Goal: Book appointment/travel/reservation

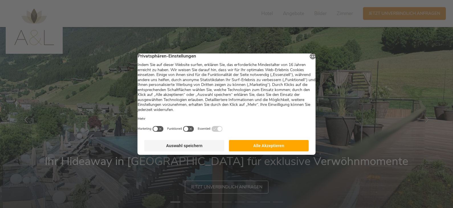
click at [287, 145] on button "Alle Akzeptieren" at bounding box center [269, 145] width 80 height 11
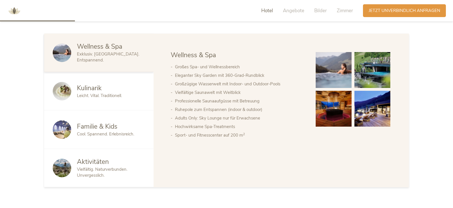
scroll to position [283, 0]
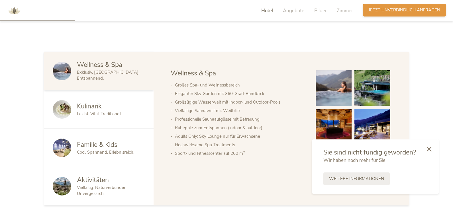
click at [376, 9] on span "Jetzt unverbindlich anfragen" at bounding box center [405, 10] width 72 height 6
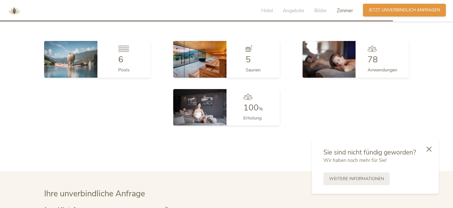
scroll to position [1681, 0]
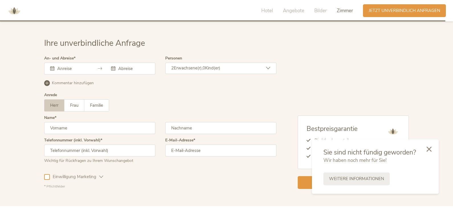
click at [186, 65] on span "Erwachsene(r)," at bounding box center [188, 68] width 29 height 6
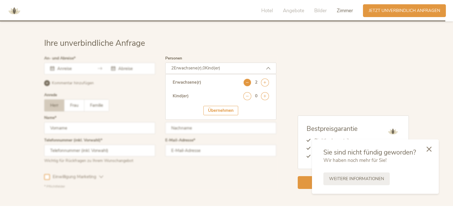
click at [250, 79] on icon at bounding box center [247, 83] width 8 height 8
click at [227, 106] on div "Übernehmen" at bounding box center [220, 110] width 35 height 9
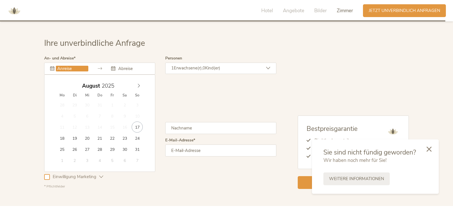
click at [56, 66] on input "text" at bounding box center [72, 69] width 32 height 6
type input "18.08.2025"
click at [121, 66] on input "22.08.2025" at bounding box center [133, 69] width 32 height 6
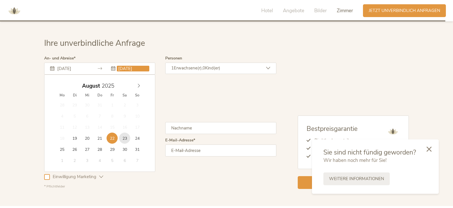
type input "23.08.2025"
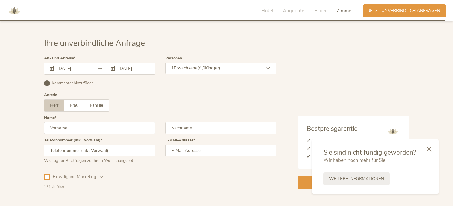
click at [71, 103] on div "Anrede Herr Frau Familie Herr Frau Familie" at bounding box center [160, 104] width 232 height 23
click at [74, 100] on label "Frau" at bounding box center [74, 106] width 20 height 12
click at [74, 122] on input "text" at bounding box center [99, 128] width 111 height 12
type input "Morena"
type input "Landis"
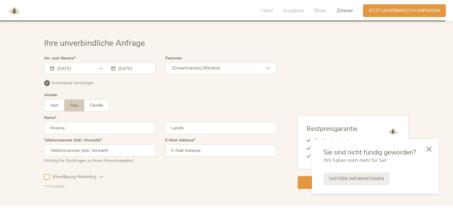
type input "0797897890"
type input "morena.landis@hotmail.com"
drag, startPoint x: 51, startPoint y: 141, endPoint x: 46, endPoint y: 141, distance: 4.8
click at [46, 145] on input "0797897890" at bounding box center [99, 151] width 111 height 12
type input "+41797897890"
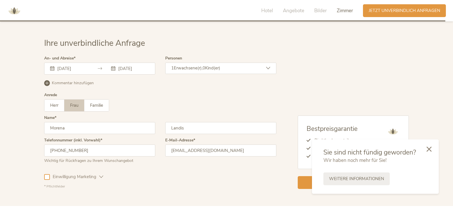
click at [270, 187] on div "Ihre unverbindliche Anfrage An- und Abreise 18.08.2025 23.08.2025 August 2025 M…" at bounding box center [226, 114] width 453 height 186
click at [430, 147] on icon at bounding box center [429, 148] width 5 height 5
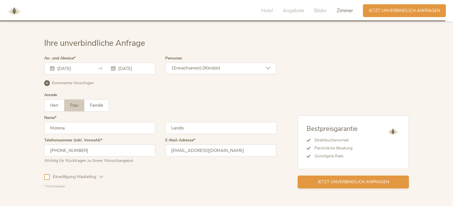
click at [360, 176] on div "Jetzt unverbindlich anfragen" at bounding box center [353, 182] width 111 height 13
